Goal: Transaction & Acquisition: Purchase product/service

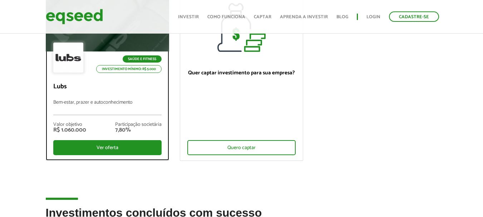
click at [113, 121] on div "Valor objetivo R$ 1.060.000 Participação societária 7,80%" at bounding box center [107, 127] width 108 height 25
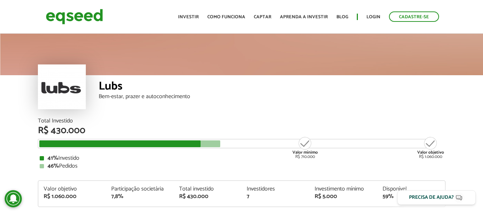
click at [114, 91] on div "Lubs" at bounding box center [272, 87] width 347 height 13
click at [242, 122] on div "Total Investido" at bounding box center [242, 121] width 408 height 6
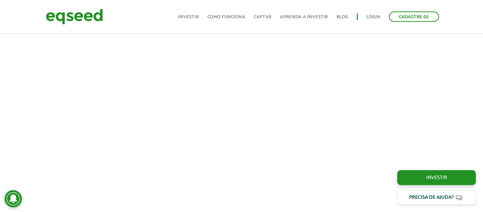
scroll to position [343, 0]
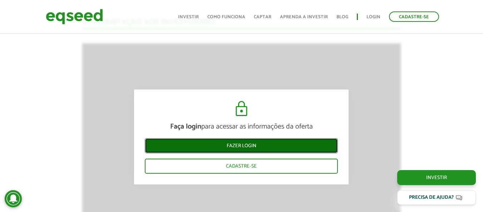
click at [224, 147] on link "Fazer login" at bounding box center [241, 145] width 193 height 15
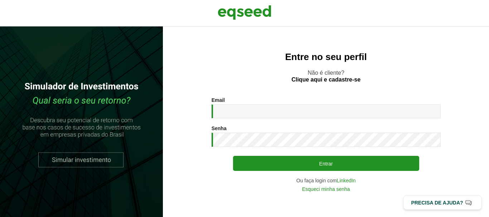
type input "**********"
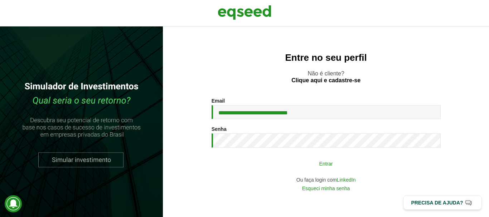
click at [299, 163] on button "Entrar" at bounding box center [326, 164] width 186 height 14
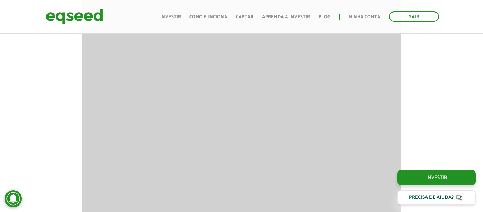
scroll to position [608, 0]
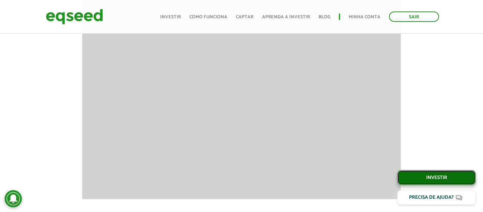
click at [430, 175] on link "Investir" at bounding box center [436, 177] width 79 height 15
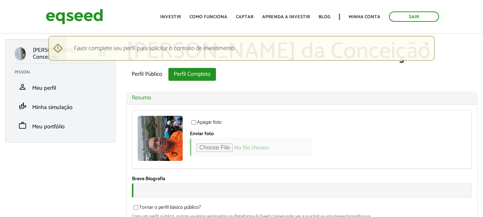
type input "**********"
click at [177, 16] on link "Investir" at bounding box center [170, 17] width 21 height 5
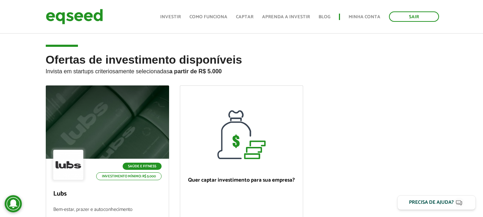
scroll to position [107, 0]
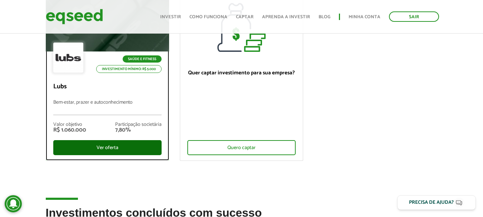
click at [121, 146] on div "Ver oferta" at bounding box center [107, 147] width 108 height 15
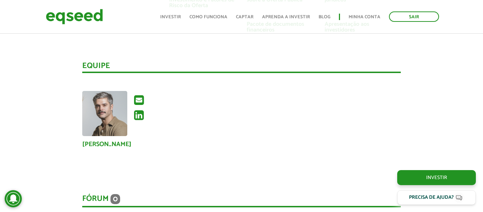
scroll to position [1610, 0]
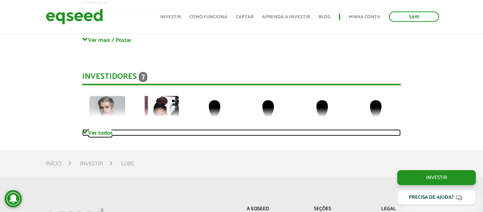
click at [104, 136] on link "Ver todos" at bounding box center [241, 132] width 319 height 7
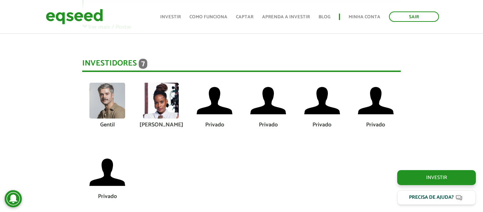
scroll to position [1646, 0]
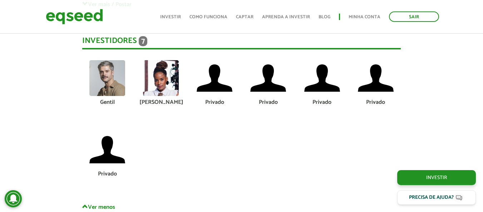
click at [166, 89] on img at bounding box center [161, 78] width 36 height 36
click at [155, 100] on div "Monique" at bounding box center [161, 102] width 43 height 6
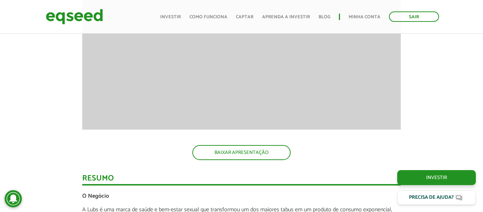
scroll to position [725, 0]
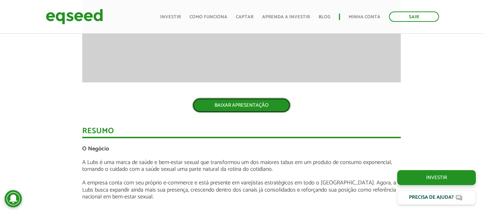
click at [259, 109] on link "BAIXAR APRESENTAÇÃO" at bounding box center [241, 105] width 98 height 15
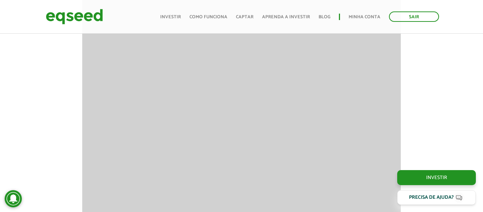
scroll to position [474, 0]
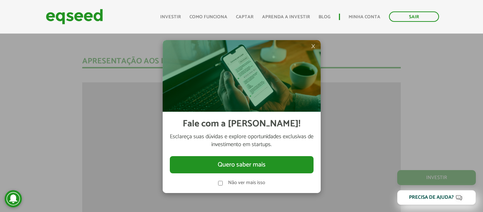
click at [218, 179] on div "Não ver mais isso" at bounding box center [242, 179] width 144 height 13
click at [314, 45] on span "×" at bounding box center [313, 46] width 4 height 9
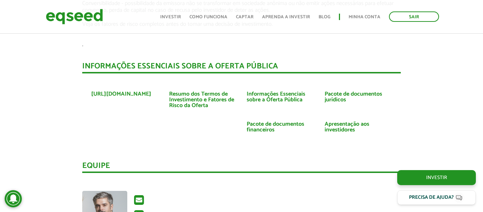
scroll to position [1297, 0]
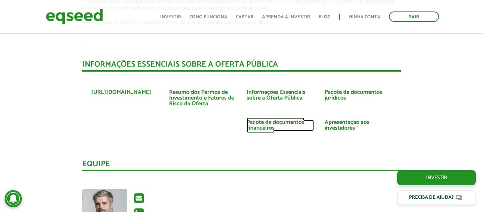
click at [296, 124] on link "Pacote de documentos financeiros" at bounding box center [280, 124] width 67 height 11
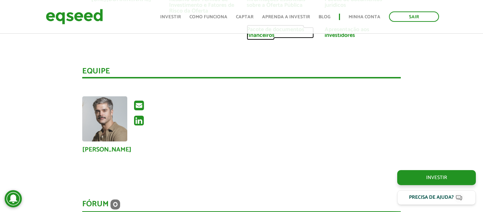
scroll to position [1512, 0]
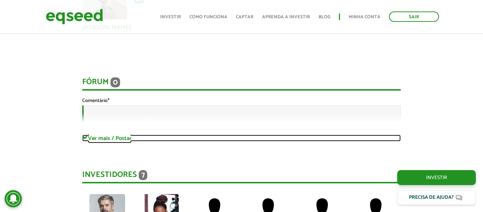
click at [108, 141] on link "Ver mais / Postar" at bounding box center [241, 138] width 319 height 7
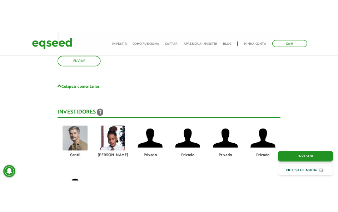
scroll to position [1655, 0]
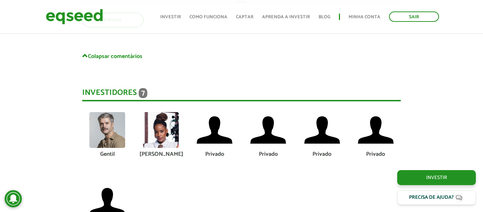
click at [164, 134] on img at bounding box center [161, 130] width 36 height 36
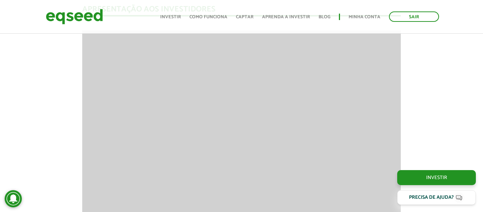
scroll to position [529, 0]
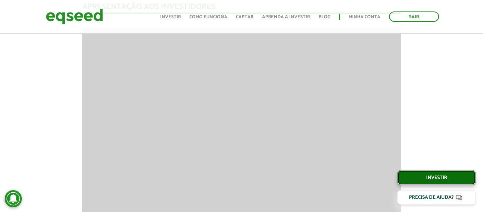
click at [461, 177] on link "Investir" at bounding box center [436, 177] width 79 height 15
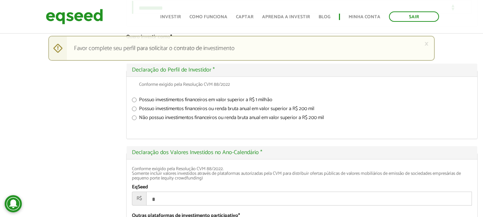
scroll to position [966, 0]
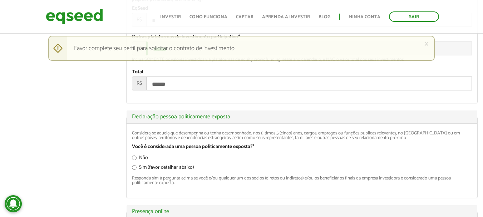
type input "**********"
click at [184, 55] on input "******" at bounding box center [309, 49] width 326 height 14
click at [177, 55] on input "******" at bounding box center [309, 49] width 326 height 14
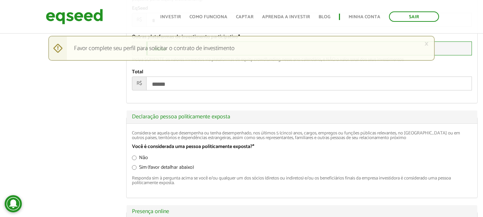
type input "*"
click at [180, 27] on input "*" at bounding box center [309, 20] width 326 height 14
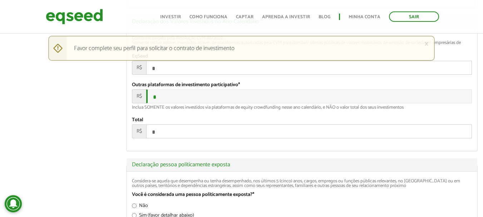
scroll to position [930, 0]
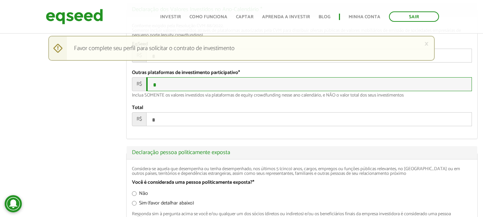
click at [197, 91] on input "*" at bounding box center [309, 84] width 326 height 14
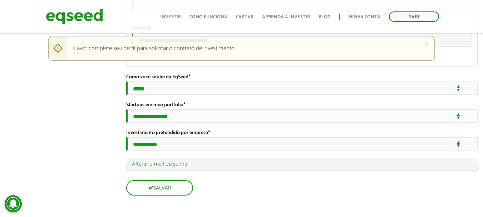
scroll to position [1360, 0]
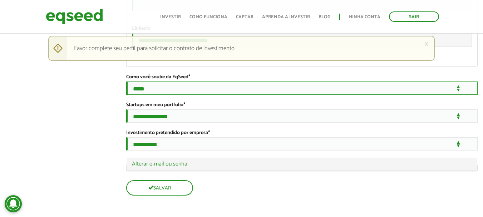
click at [161, 84] on select "**********" at bounding box center [302, 88] width 352 height 13
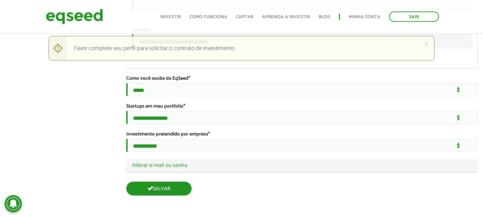
scroll to position [1362, 0]
click at [187, 191] on button "Salvar" at bounding box center [158, 189] width 65 height 14
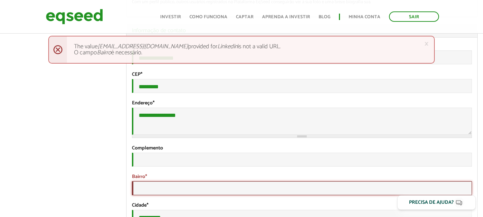
click at [183, 195] on input "Bairro *" at bounding box center [302, 188] width 340 height 14
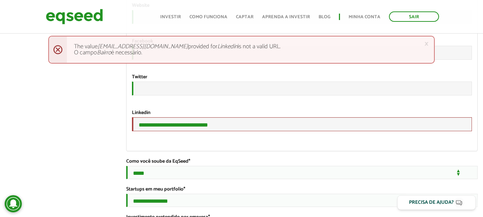
scroll to position [1363, 0]
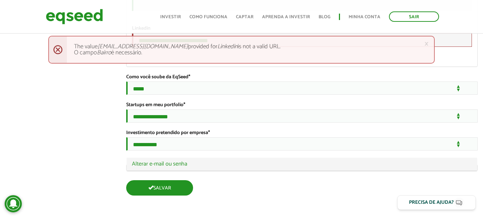
type input "*********"
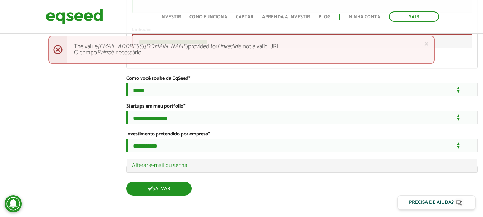
click at [147, 184] on button "Salvar" at bounding box center [158, 189] width 65 height 14
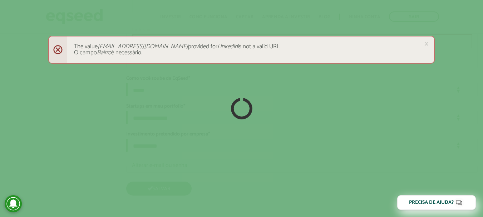
scroll to position [1362, 0]
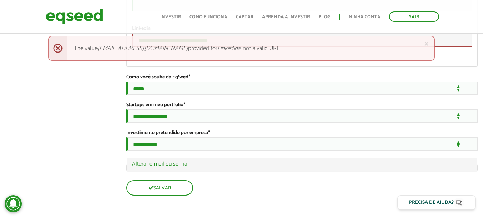
scroll to position [1327, 0]
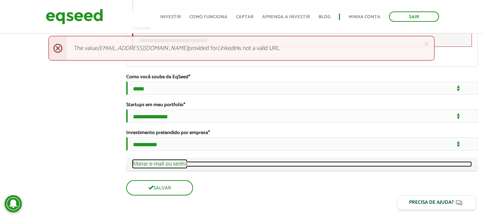
click at [187, 167] on link "Ocultar Alterar e-mail ou senha" at bounding box center [302, 164] width 340 height 6
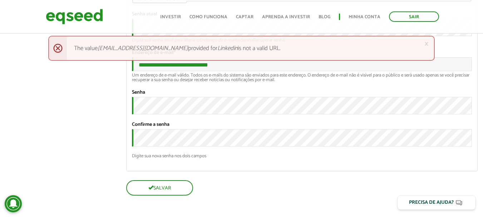
scroll to position [1460, 0]
click at [244, 71] on input "**********" at bounding box center [302, 64] width 340 height 14
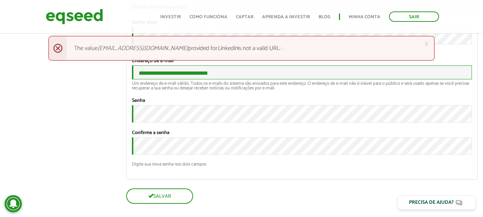
scroll to position [1389, 0]
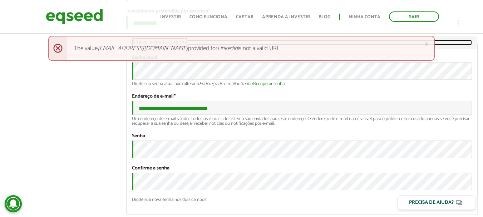
click at [174, 45] on link "Ocultar Alterar e-mail ou senha" at bounding box center [302, 43] width 340 height 6
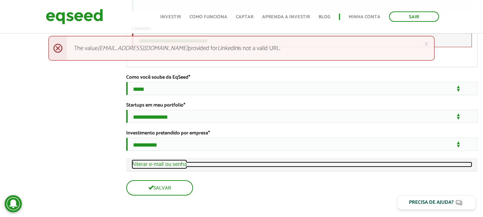
scroll to position [1363, 0]
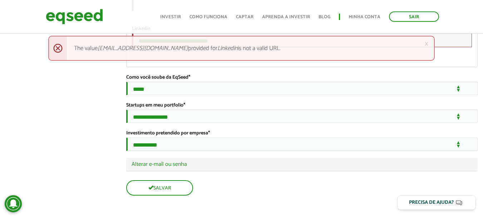
click at [118, 48] on em "matheustrltransporte@outlook.com" at bounding box center [143, 48] width 91 height 10
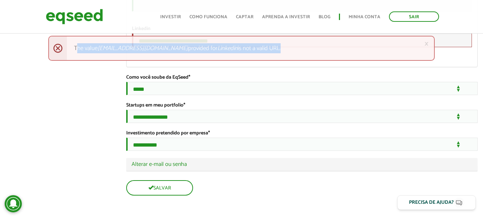
click at [118, 48] on em "matheustrltransporte@outlook.com" at bounding box center [143, 48] width 91 height 10
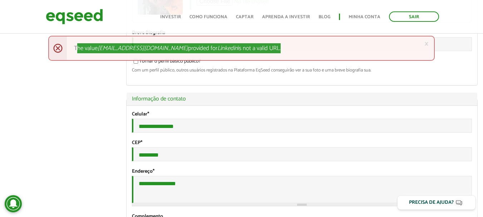
scroll to position [0, 0]
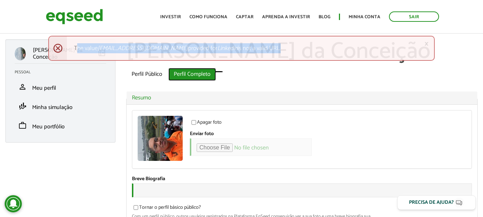
drag, startPoint x: 197, startPoint y: 76, endPoint x: 198, endPoint y: 81, distance: 4.4
click at [197, 76] on link "Perfil Completo (aba ativa)" at bounding box center [193, 74] width 48 height 13
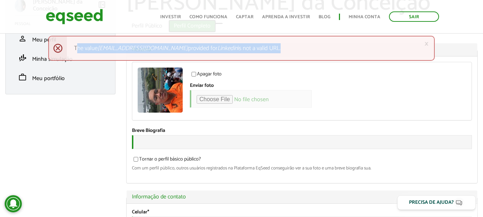
scroll to position [107, 0]
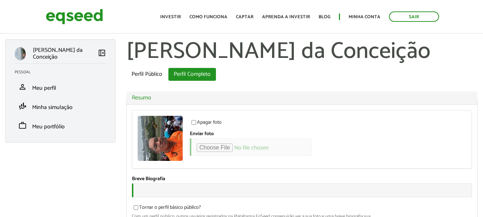
type input "*"
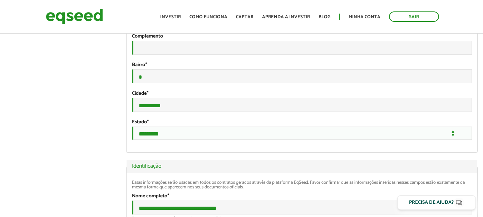
type input "******"
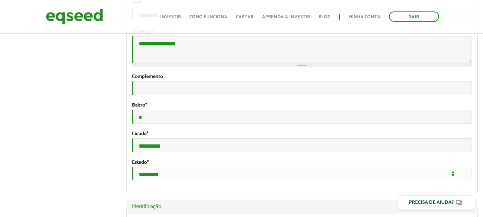
click at [170, 124] on input "*" at bounding box center [302, 117] width 340 height 14
type input "*********"
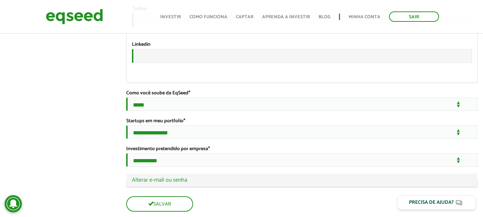
scroll to position [1288, 0]
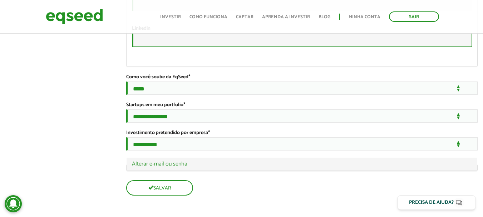
click at [175, 47] on input "URL" at bounding box center [302, 40] width 340 height 14
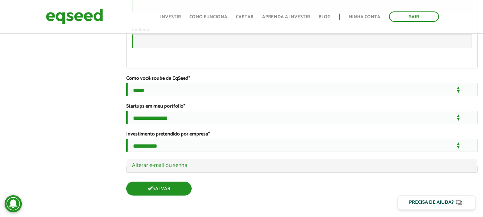
click at [177, 185] on button "Salvar" at bounding box center [158, 189] width 65 height 14
type input "*****"
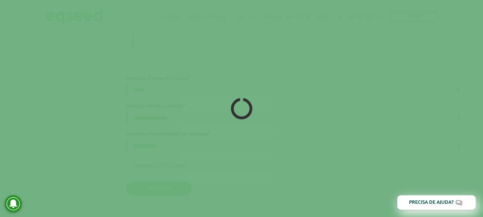
scroll to position [1362, 0]
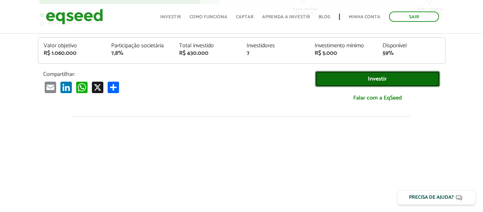
click at [356, 74] on link "Investir" at bounding box center [377, 79] width 125 height 16
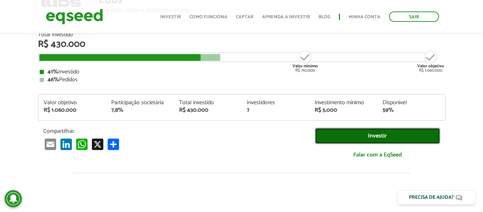
scroll to position [72, 0]
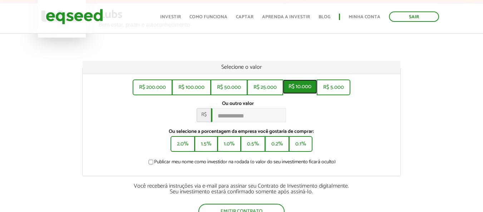
drag, startPoint x: 303, startPoint y: 90, endPoint x: 303, endPoint y: 107, distance: 16.5
click at [303, 89] on button "R$ 10.000" at bounding box center [300, 86] width 34 height 14
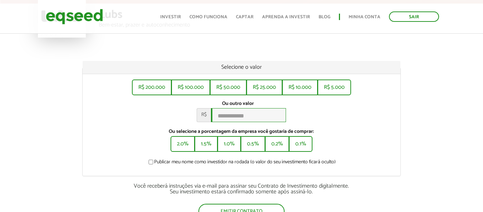
type input "******"
click at [358, 122] on div "Ou outro valor * R$ ******" at bounding box center [241, 111] width 307 height 21
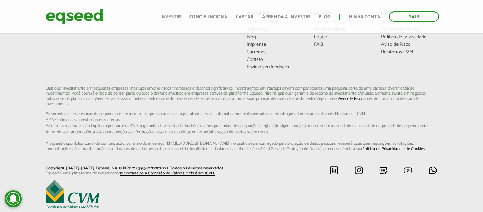
scroll to position [179, 0]
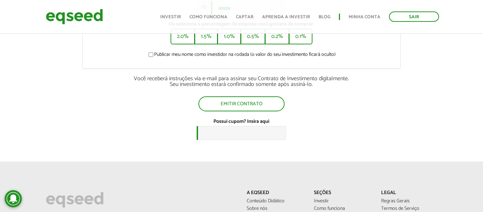
click at [180, 59] on label "Publicar meu nome como investidor na rodada (o valor do seu investimento ficará…" at bounding box center [241, 55] width 189 height 7
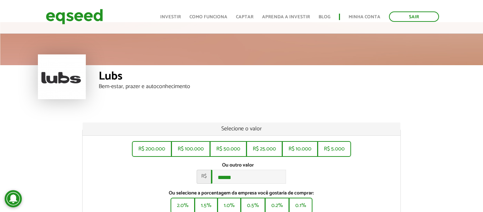
scroll to position [0, 0]
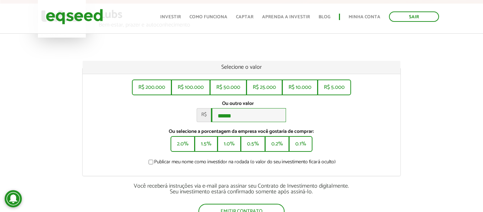
click at [252, 112] on input "******" at bounding box center [248, 115] width 75 height 14
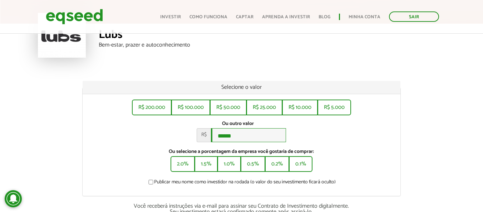
scroll to position [36, 0]
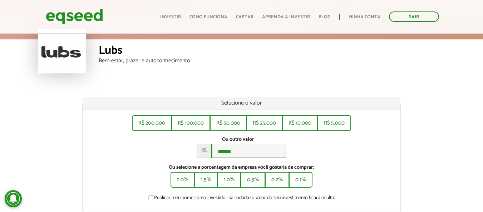
click at [268, 153] on input "******" at bounding box center [248, 151] width 75 height 14
click at [53, 45] on div at bounding box center [62, 51] width 48 height 45
